Goal: Task Accomplishment & Management: Complete application form

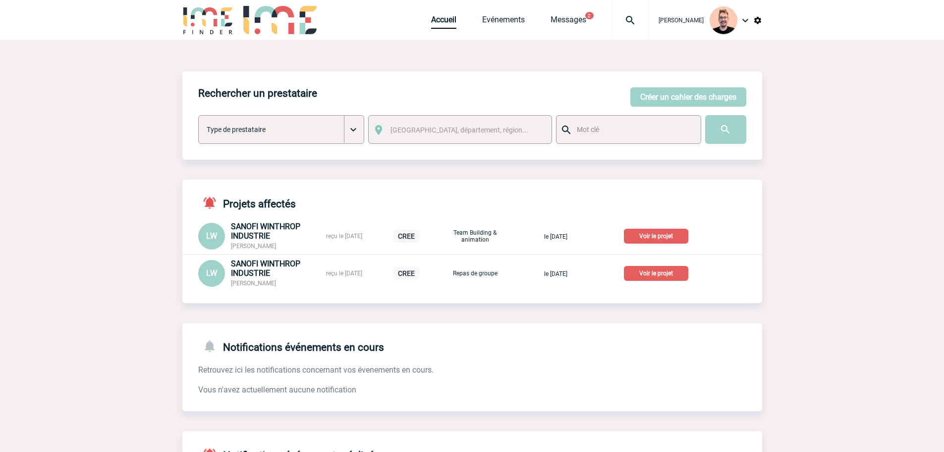
click at [613, 19] on img at bounding box center [631, 20] width 36 height 12
type input "2000425636"
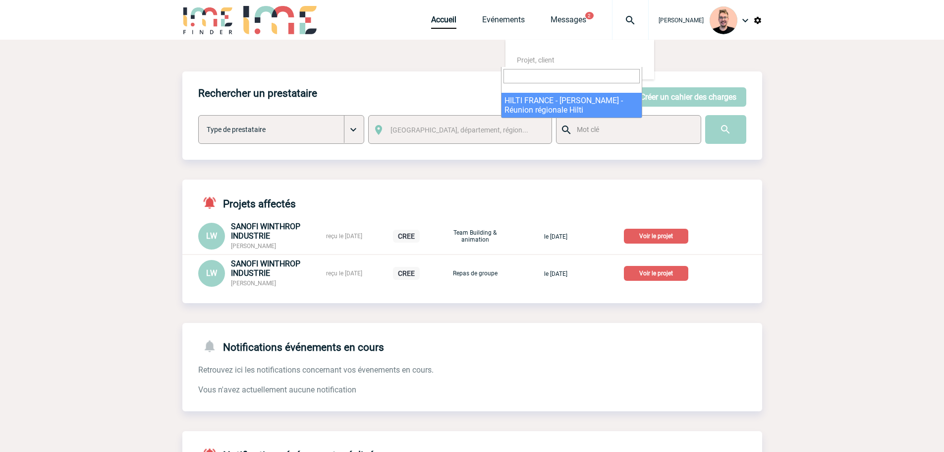
select select "25137"
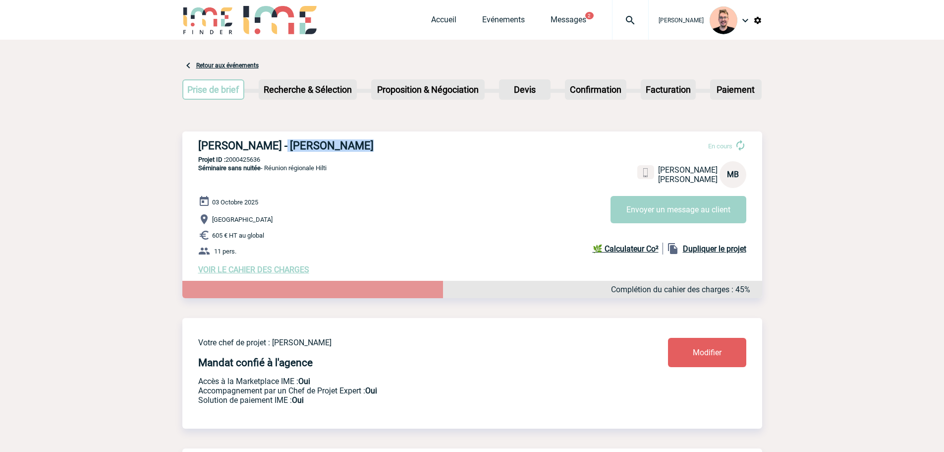
drag, startPoint x: 277, startPoint y: 143, endPoint x: 363, endPoint y: 150, distance: 87.1
click at [363, 150] on h3 "[PERSON_NAME] - [PERSON_NAME]" at bounding box center [346, 145] width 297 height 12
copy h3 "[PERSON_NAME]"
click at [616, 15] on img at bounding box center [631, 20] width 36 height 12
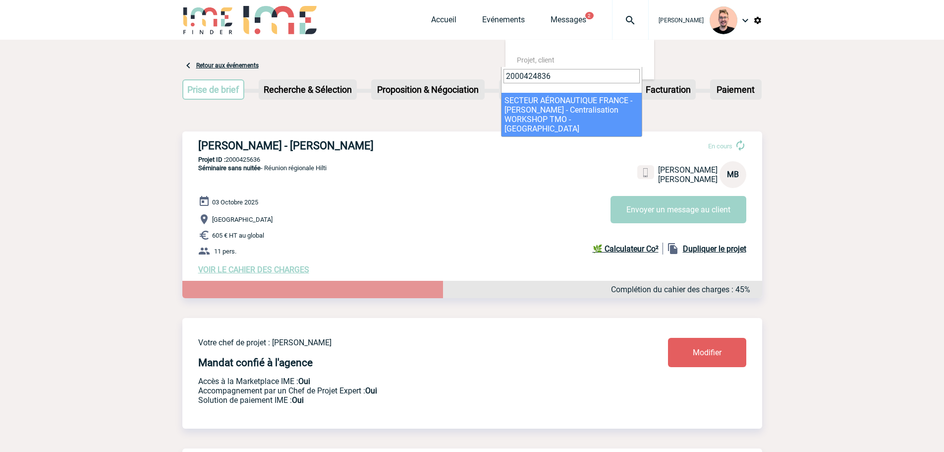
type input "2000424836"
select select "24337"
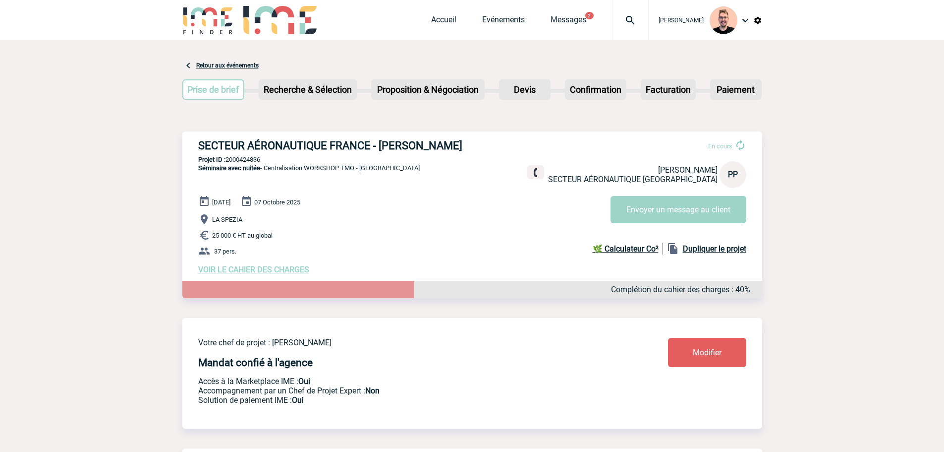
click at [235, 271] on span "VOIR LE CAHIER DES CHARGES" at bounding box center [253, 269] width 111 height 9
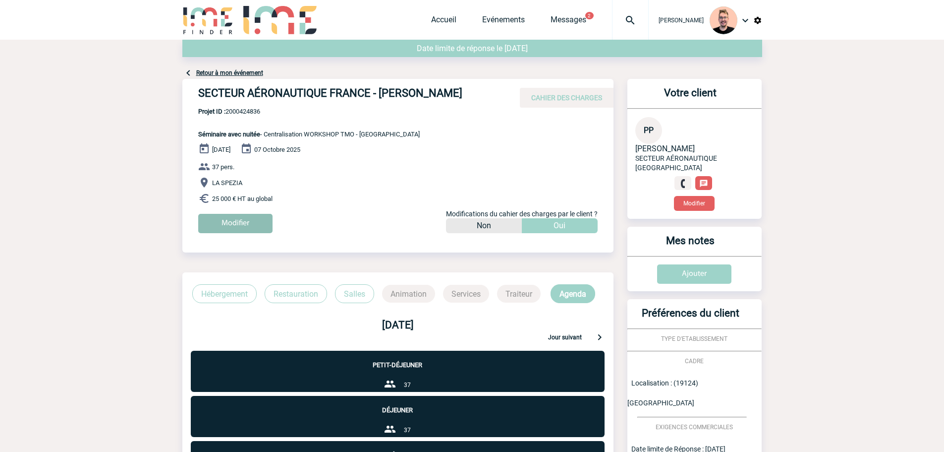
click at [238, 222] on input "Modifier" at bounding box center [235, 223] width 74 height 19
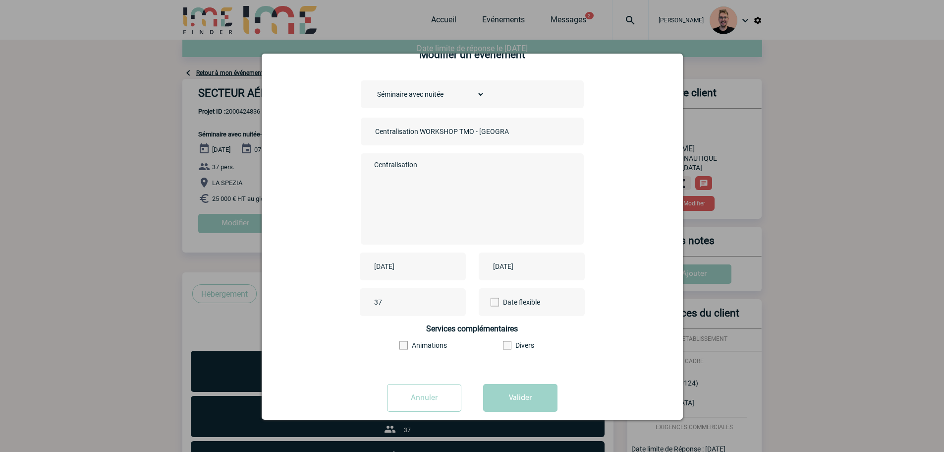
scroll to position [43, 0]
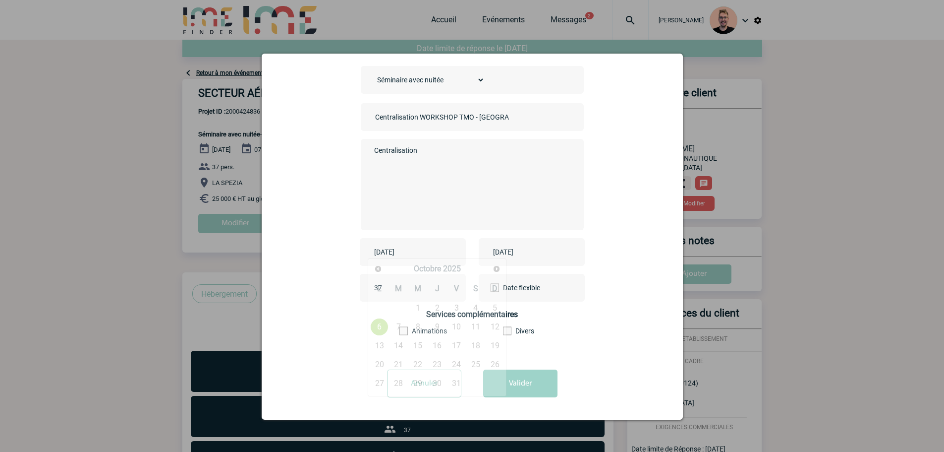
click at [408, 256] on input "2025-10-06" at bounding box center [406, 251] width 68 height 13
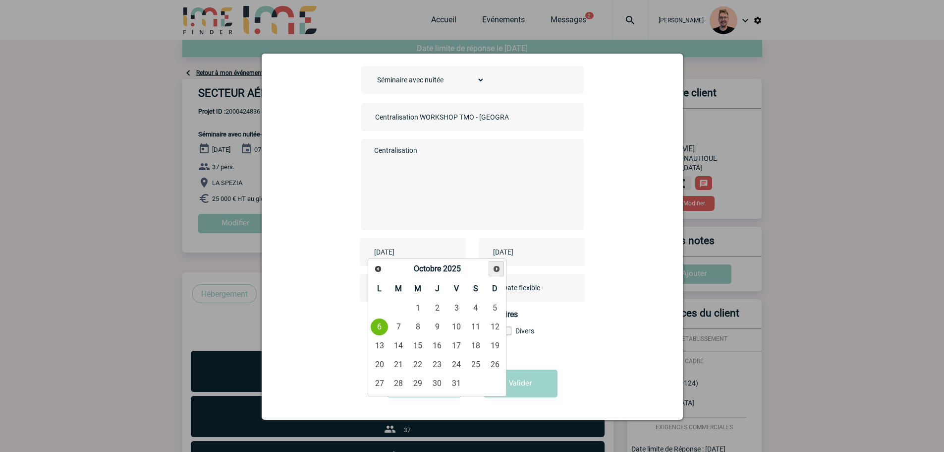
click at [496, 269] on span "Suivant" at bounding box center [497, 269] width 8 height 8
click at [382, 347] on link "15" at bounding box center [379, 346] width 18 height 18
type input "2025-12-15"
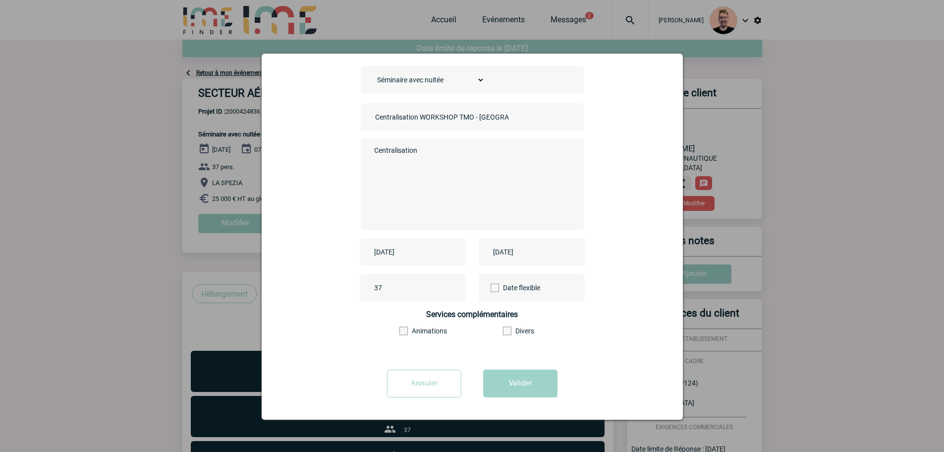
click at [513, 246] on input "2025-10-07" at bounding box center [525, 251] width 68 height 13
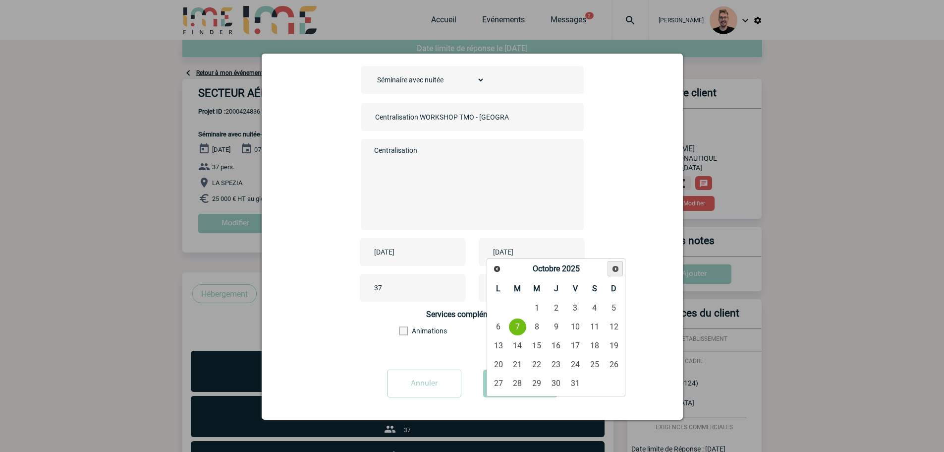
click at [612, 271] on span "Suivant" at bounding box center [616, 269] width 8 height 8
click at [496, 343] on link "15" at bounding box center [498, 346] width 18 height 18
type input "2025-12-15"
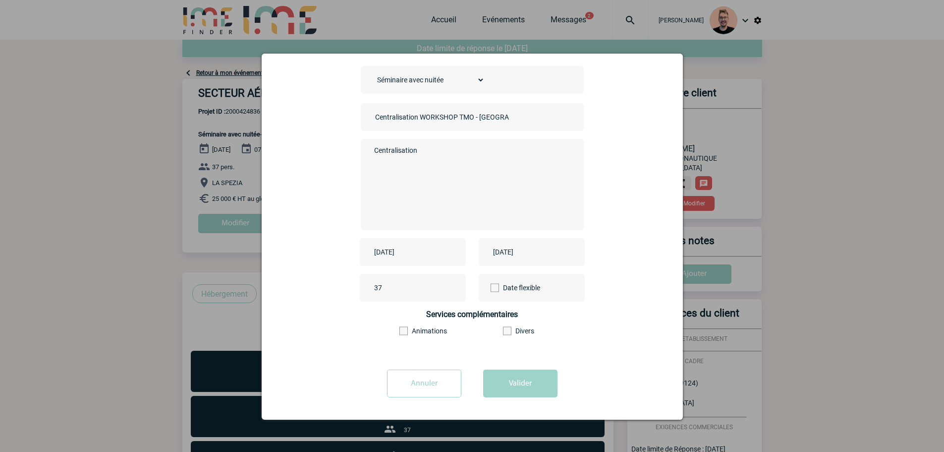
click at [442, 166] on textarea "Centralisation" at bounding box center [470, 183] width 196 height 79
type textarea "Centralisation,"
click at [513, 386] on button "Valider" at bounding box center [520, 383] width 74 height 28
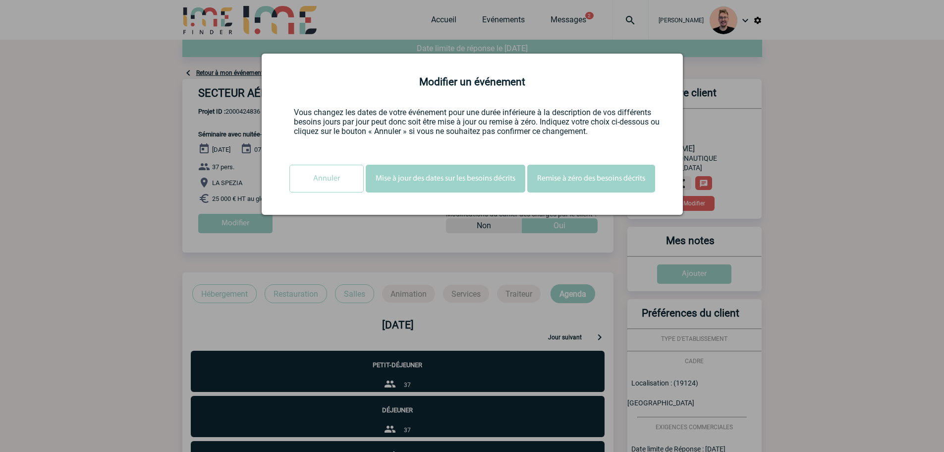
click at [413, 176] on button "Mise à jour des dates sur les besoins décrits" at bounding box center [446, 179] width 160 height 28
